Goal: Task Accomplishment & Management: Use online tool/utility

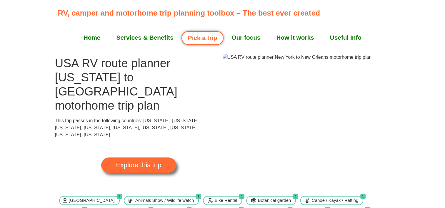
click at [142, 158] on link "Explore this trip" at bounding box center [138, 165] width 75 height 15
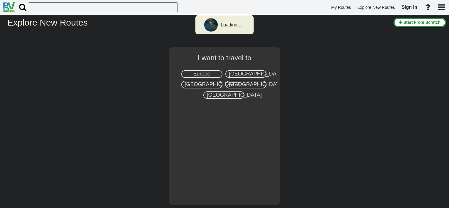
select select "number:2"
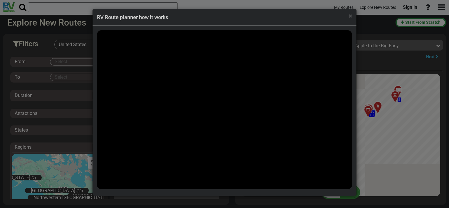
scroll to position [10727, 0]
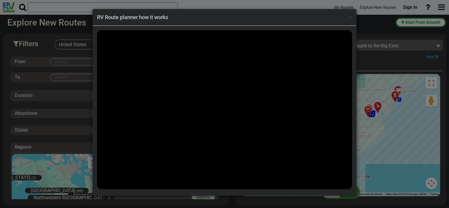
click at [350, 15] on span "×" at bounding box center [350, 15] width 3 height 7
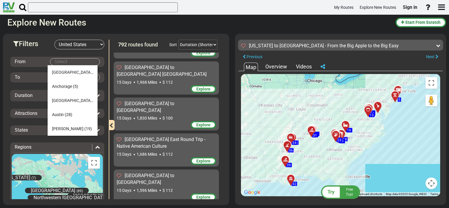
click at [74, 61] on body "My Routes Explore New Routes Sign in ×" at bounding box center [224, 104] width 449 height 208
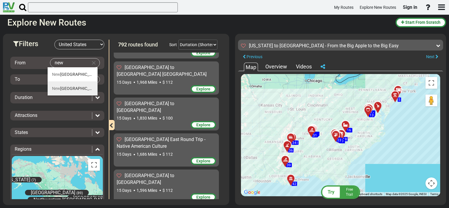
click at [65, 88] on span "[GEOGRAPHIC_DATA]" at bounding box center [76, 88] width 48 height 5
type input "[US_STATE]"
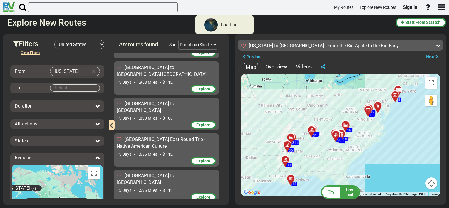
click at [66, 87] on body "Loading ... My Routes Explore New Routes Sign in × Name" at bounding box center [224, 104] width 449 height 208
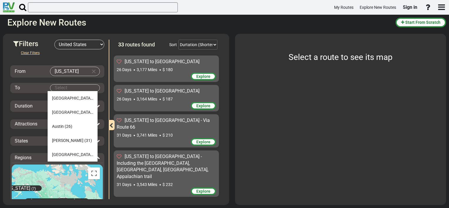
scroll to position [941, 0]
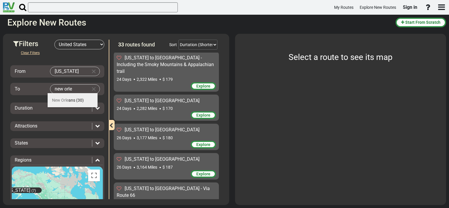
click at [65, 101] on span "New Orle" at bounding box center [60, 100] width 16 height 5
type input "[GEOGRAPHIC_DATA]"
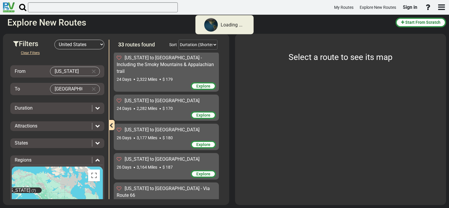
scroll to position [0, 0]
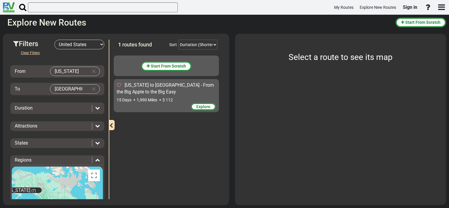
click at [96, 108] on icon at bounding box center [97, 108] width 5 height 5
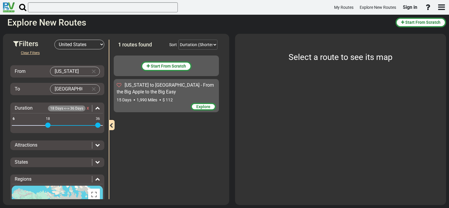
click at [48, 122] on span at bounding box center [73, 125] width 50 height 9
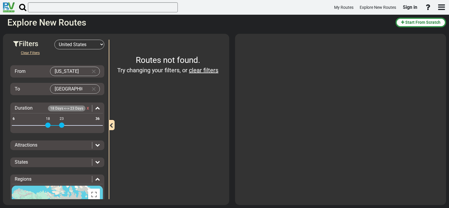
click at [93, 145] on div at bounding box center [96, 145] width 8 height 7
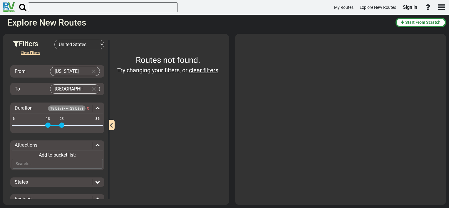
click at [99, 180] on div "States" at bounding box center [57, 182] width 91 height 7
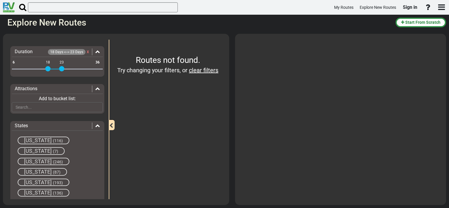
scroll to position [57, 0]
click at [19, 159] on div "[US_STATE] (246)" at bounding box center [44, 161] width 52 height 8
click at [200, 70] on link "clear filters" at bounding box center [203, 70] width 29 height 7
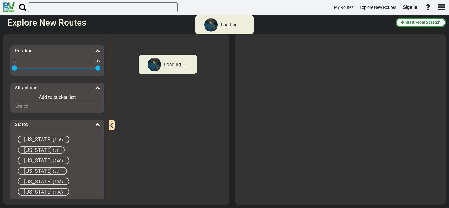
scroll to position [0, 0]
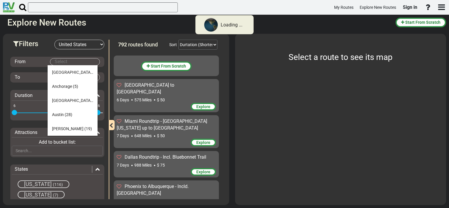
click at [66, 62] on body "Loading ... My Routes Explore New Routes Sign in × Name" at bounding box center [224, 104] width 449 height 208
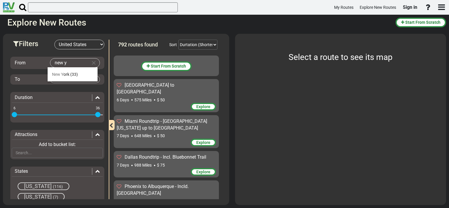
click at [68, 63] on body "My Routes Explore New Routes Sign in ×" at bounding box center [224, 104] width 449 height 208
click at [63, 72] on span "New Y" at bounding box center [57, 74] width 11 height 5
type input "[US_STATE]"
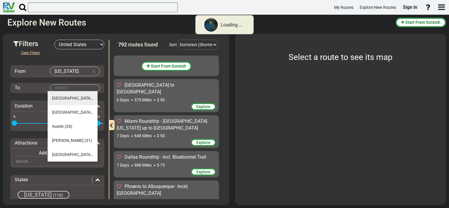
click at [67, 89] on body "Loading ... My Routes Explore New Routes Sign in × Name" at bounding box center [224, 104] width 449 height 208
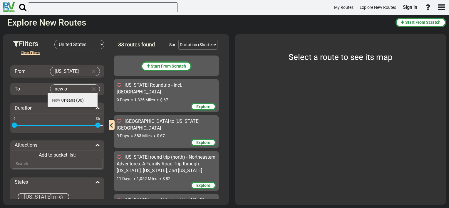
click at [68, 99] on span "New O rleans" at bounding box center [63, 100] width 23 height 5
type input "[GEOGRAPHIC_DATA]"
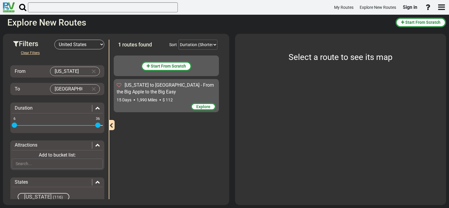
click at [201, 108] on span "Explore" at bounding box center [203, 106] width 14 height 5
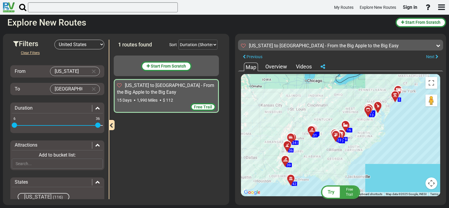
click at [332, 192] on span "Try" at bounding box center [331, 192] width 7 height 6
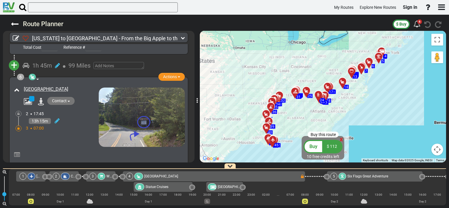
scroll to position [704, 0]
